Goal: Transaction & Acquisition: Book appointment/travel/reservation

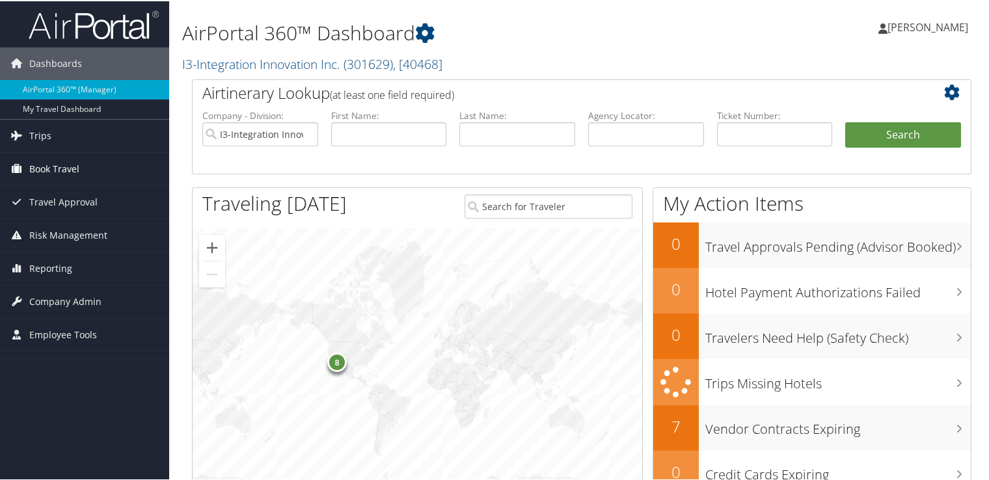
click at [72, 172] on span "Book Travel" at bounding box center [54, 168] width 50 height 33
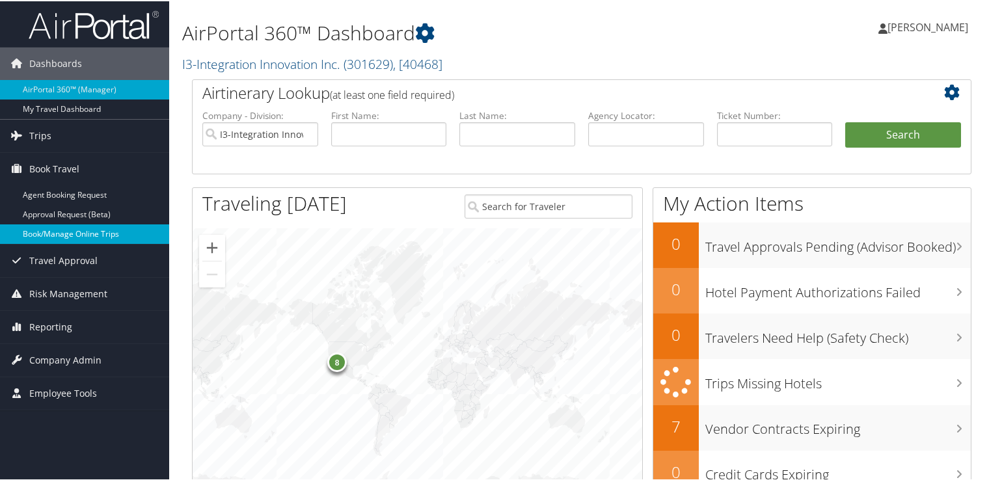
click at [65, 234] on link "Book/Manage Online Trips" at bounding box center [84, 233] width 169 height 20
